Goal: Information Seeking & Learning: Learn about a topic

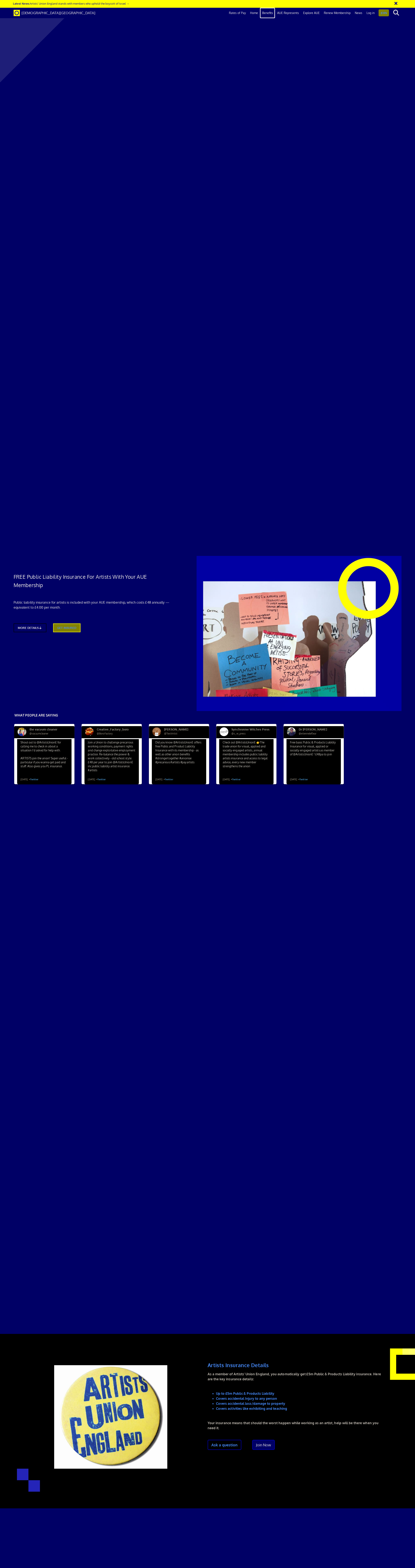
click at [270, 13] on link "Benefits" at bounding box center [267, 13] width 15 height 10
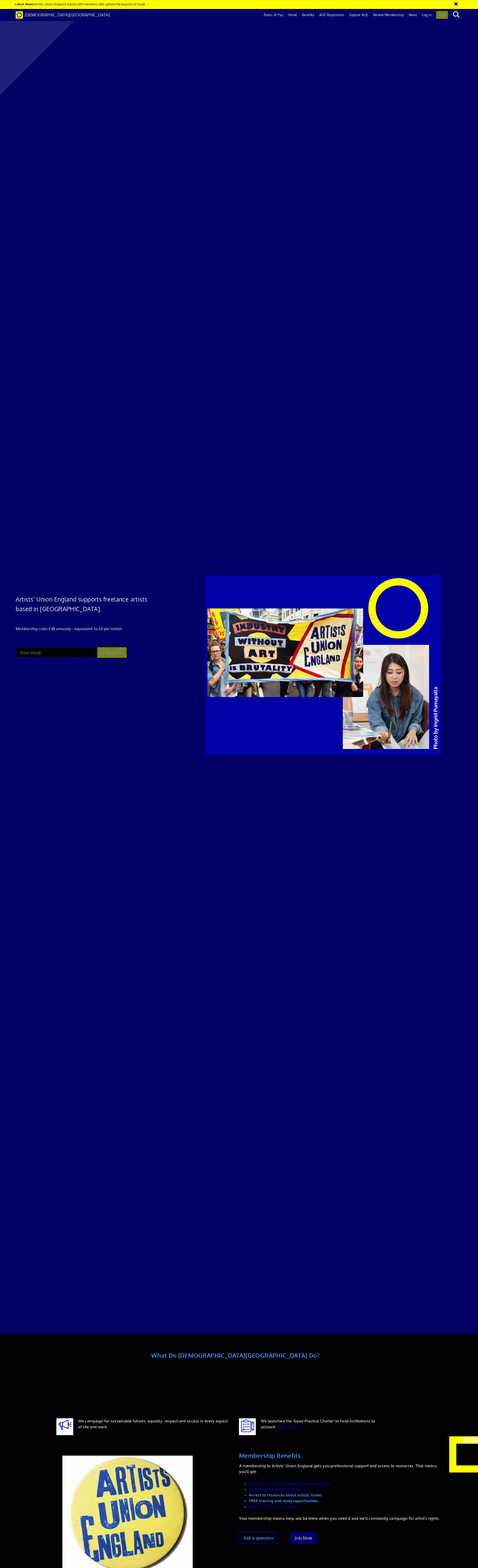
scroll to position [495, 0]
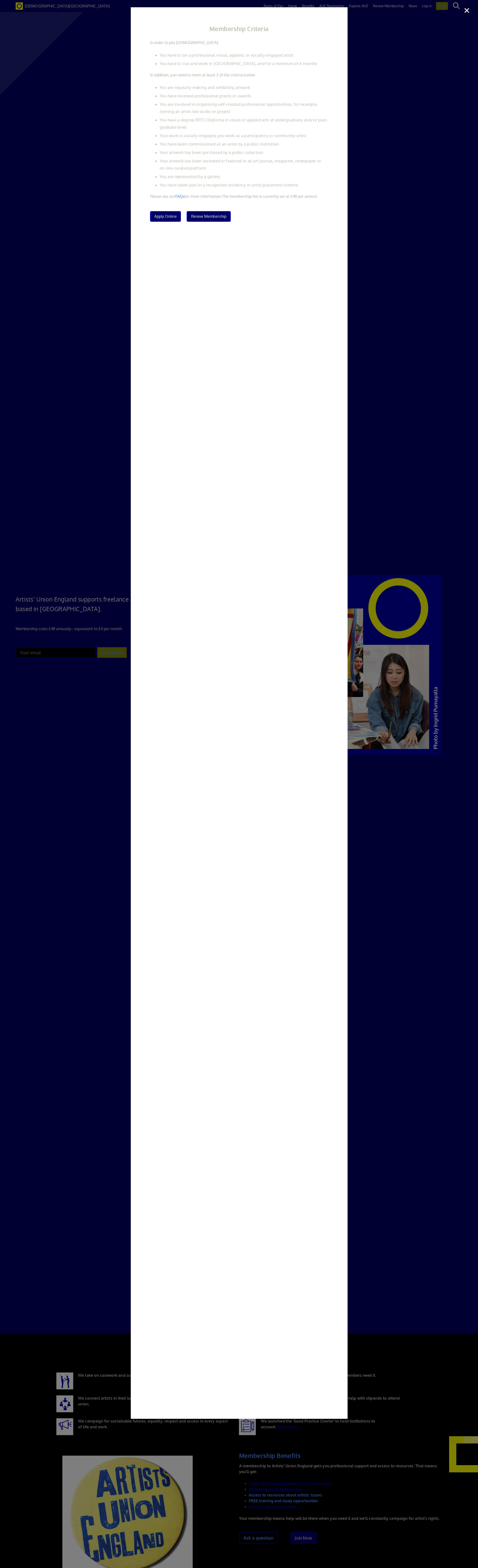
scroll to position [0, 0]
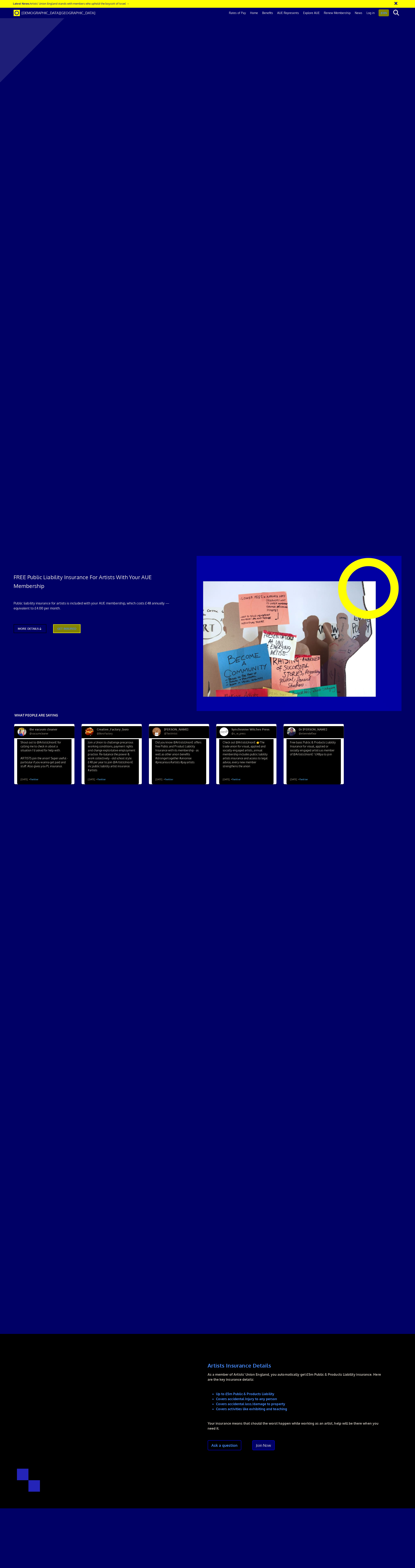
scroll to position [0, 7]
drag, startPoint x: 28, startPoint y: 93, endPoint x: 30, endPoint y: 93, distance: 2.0
click at [28, 624] on link "MORE DETAILS" at bounding box center [30, 629] width 36 height 10
